Goal: Find specific page/section: Find specific page/section

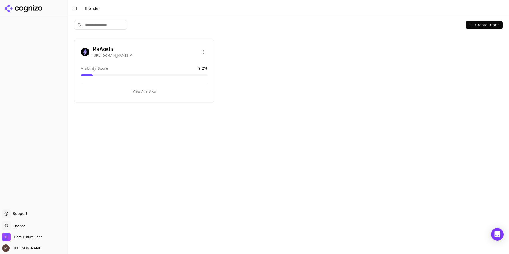
click at [97, 49] on h3 "MeAgain" at bounding box center [113, 49] width 40 height 6
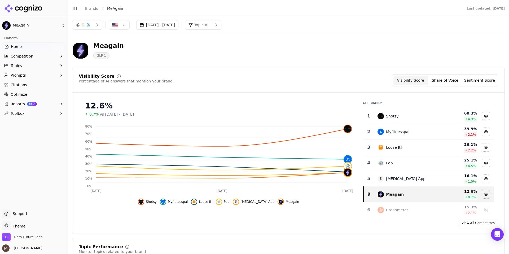
click img
